Goal: Task Accomplishment & Management: Check status

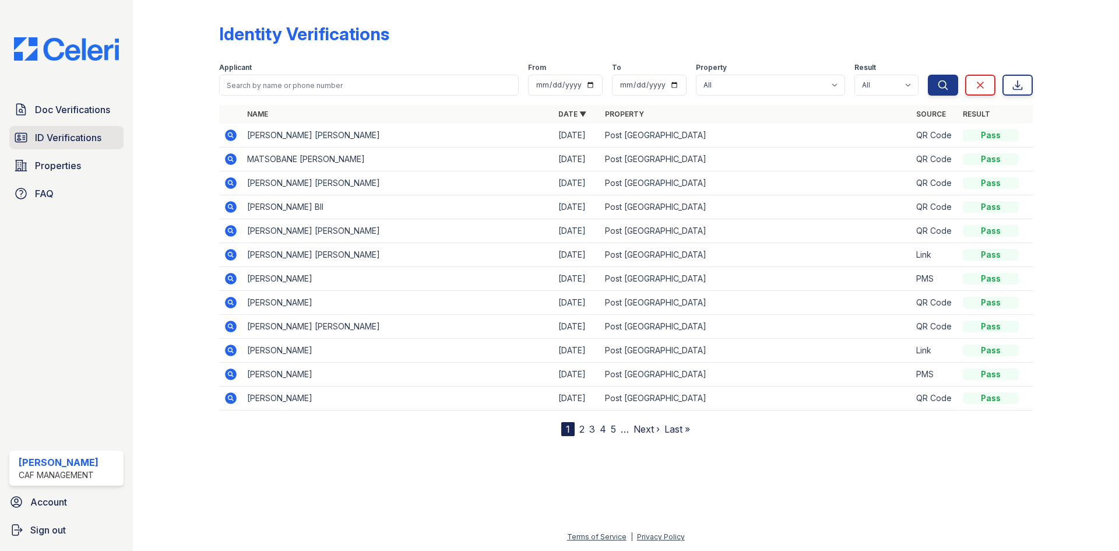
click at [58, 140] on span "ID Verifications" at bounding box center [68, 138] width 66 height 14
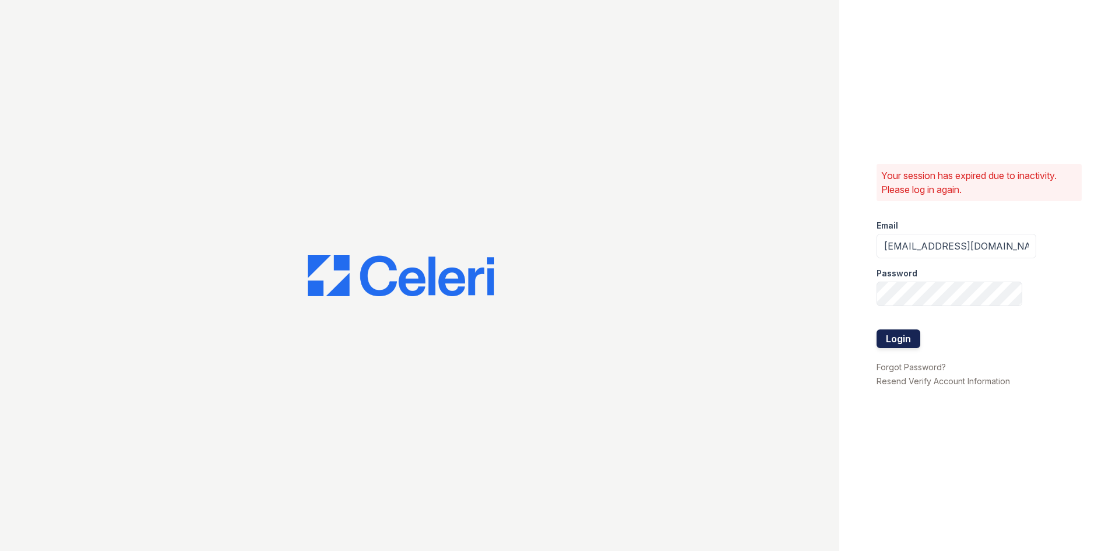
click at [911, 338] on button "Login" at bounding box center [898, 338] width 44 height 19
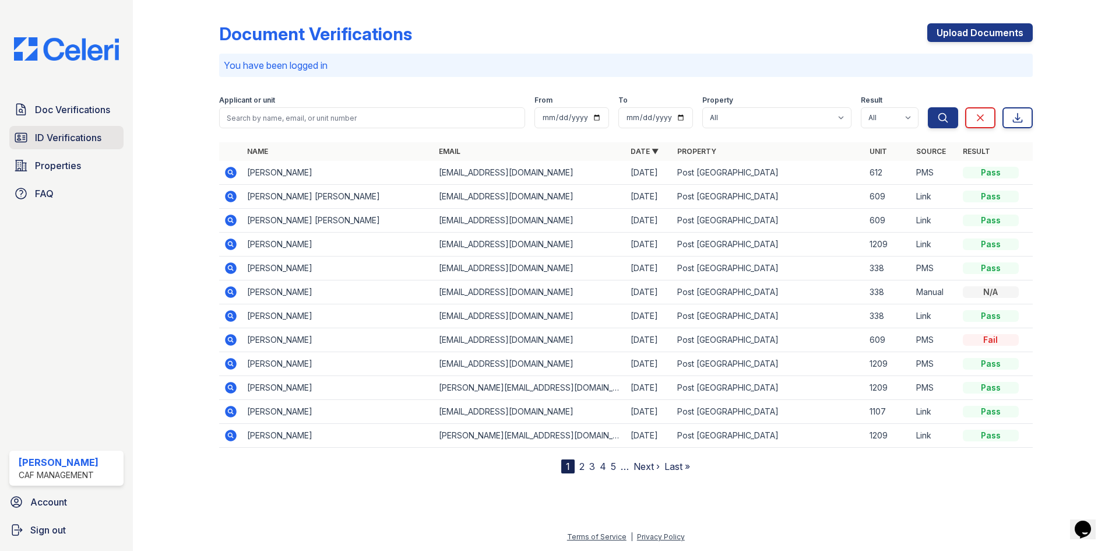
click at [80, 140] on span "ID Verifications" at bounding box center [68, 138] width 66 height 14
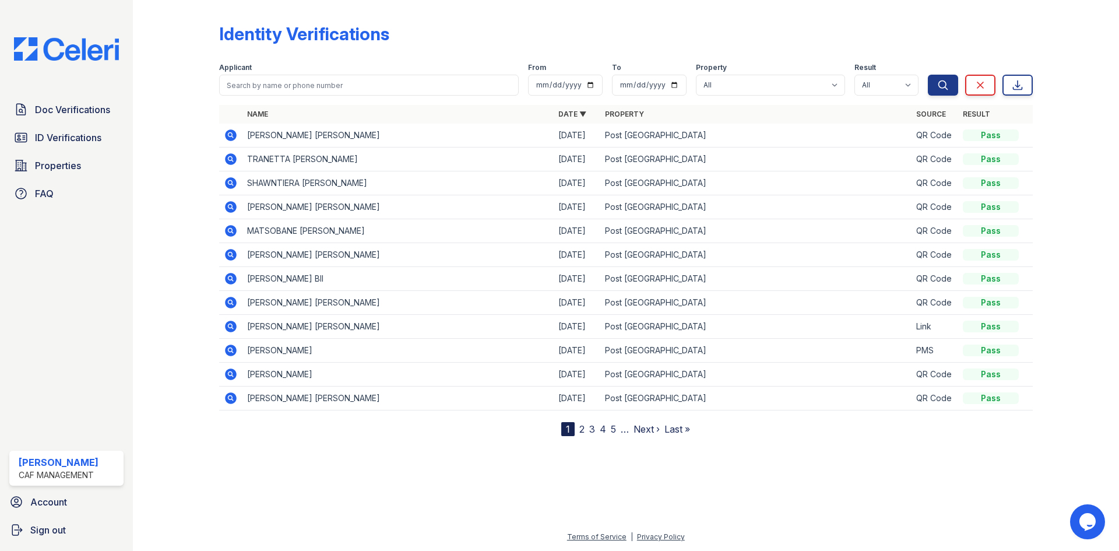
click at [231, 135] on icon at bounding box center [229, 134] width 3 height 3
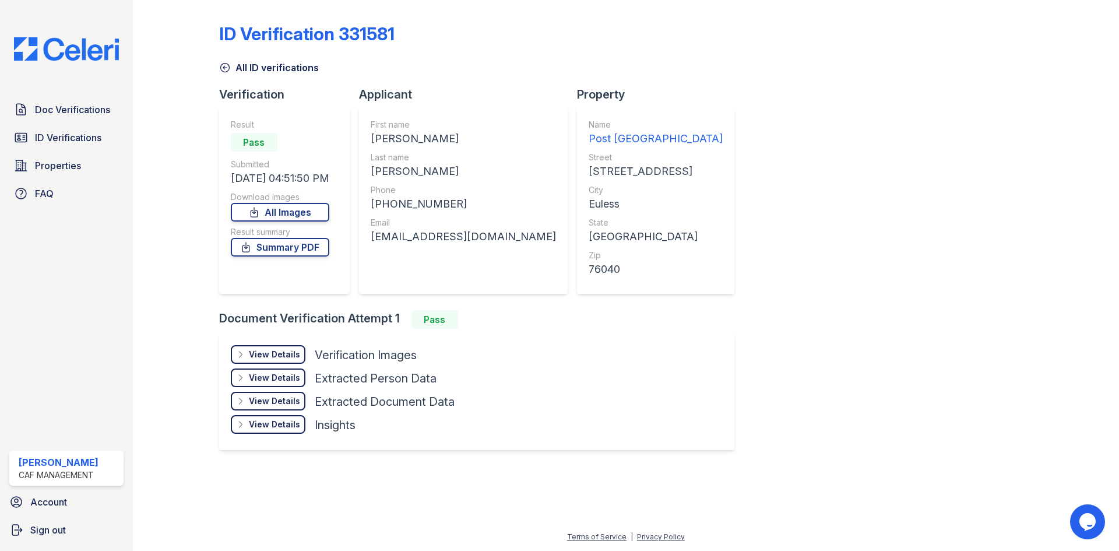
click at [379, 139] on div "[PERSON_NAME]" at bounding box center [463, 139] width 185 height 16
copy div "SOLOMON DEMAR"
click at [397, 171] on div "WOOTEN" at bounding box center [463, 171] width 185 height 16
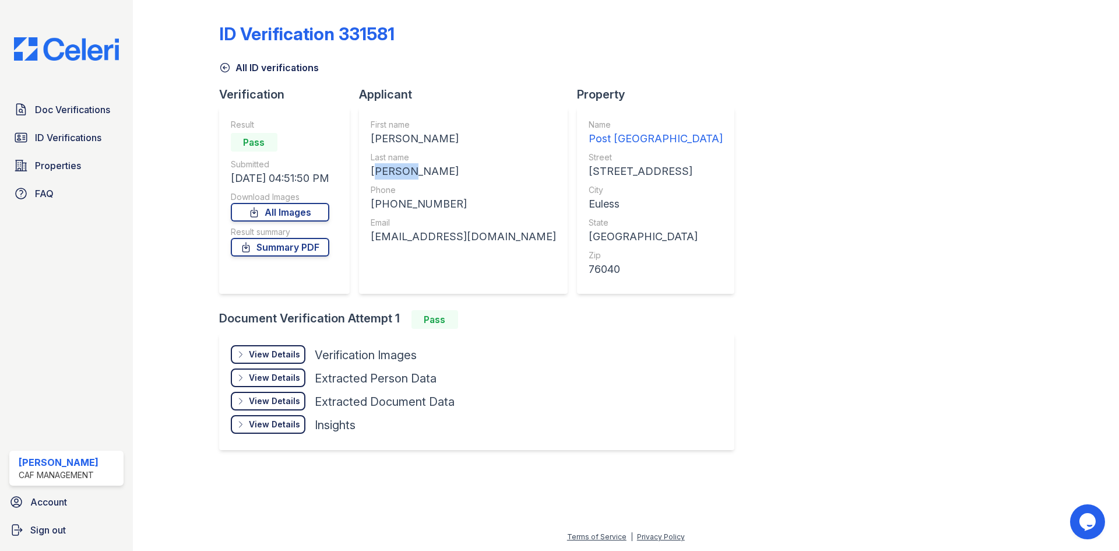
click at [397, 170] on div "WOOTEN" at bounding box center [463, 171] width 185 height 16
copy div "WOOTEN"
click at [400, 203] on div "+14696641290" at bounding box center [463, 204] width 185 height 16
copy div "14696641290"
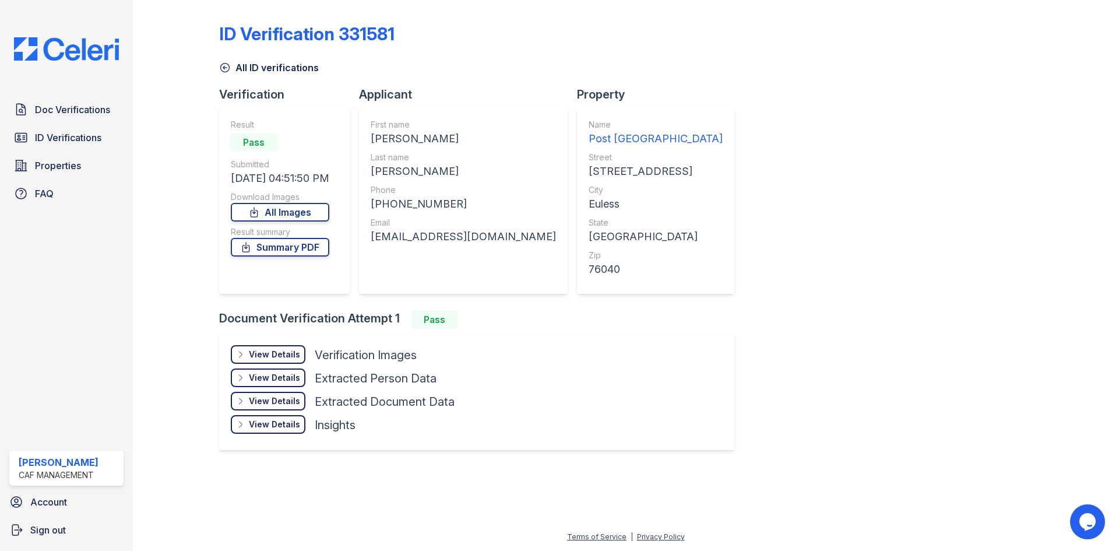
click at [413, 240] on div "solomonwooten427@gmail.com" at bounding box center [463, 236] width 185 height 16
click at [413, 238] on div "solomonwooten427@gmail.com" at bounding box center [463, 236] width 185 height 16
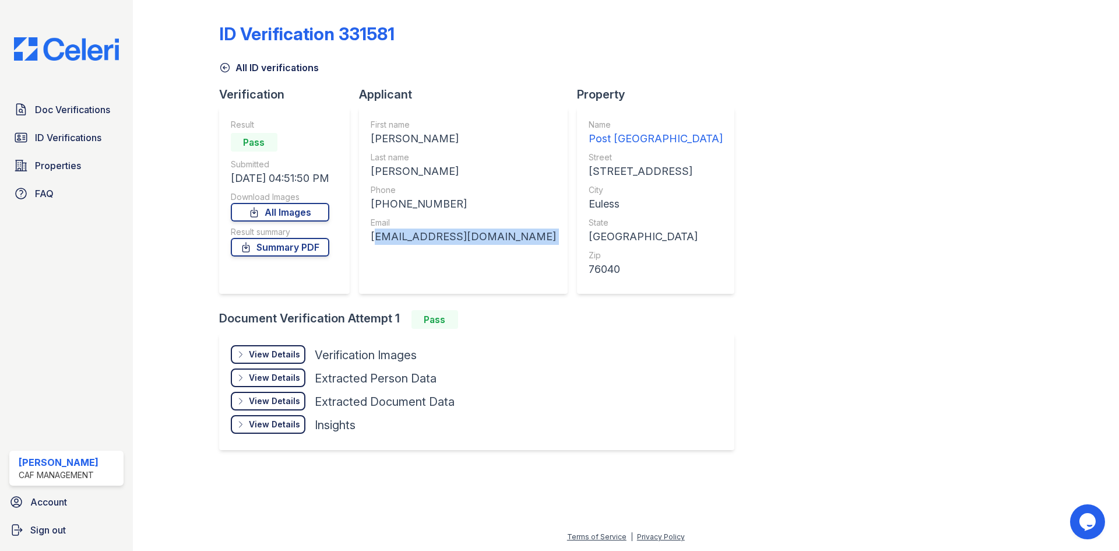
click at [413, 238] on div "solomonwooten427@gmail.com" at bounding box center [463, 236] width 185 height 16
click at [87, 142] on span "ID Verifications" at bounding box center [68, 138] width 66 height 14
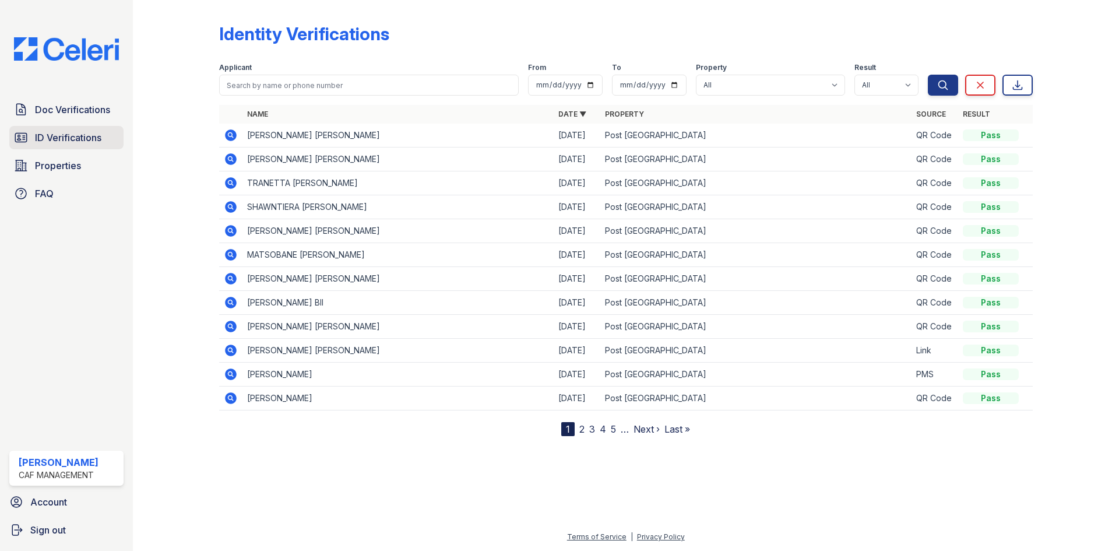
click at [86, 135] on span "ID Verifications" at bounding box center [68, 138] width 66 height 14
